Goal: Find specific page/section: Find specific page/section

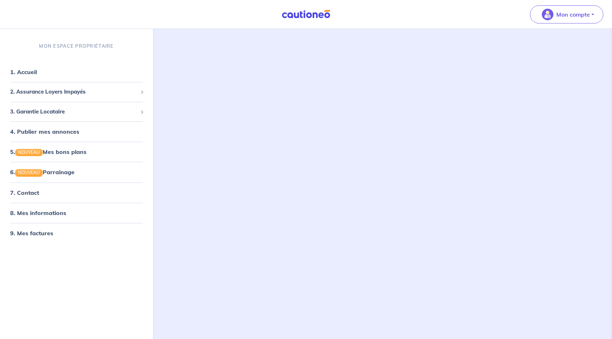
scroll to position [46, 0]
click at [587, 17] on p "Mon compte" at bounding box center [573, 14] width 34 height 9
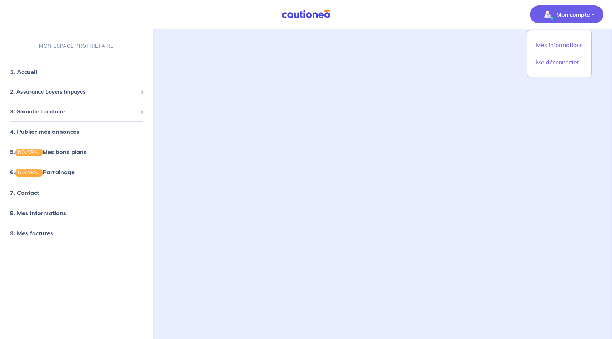
scroll to position [0, 0]
